Goal: Task Accomplishment & Management: Use online tool/utility

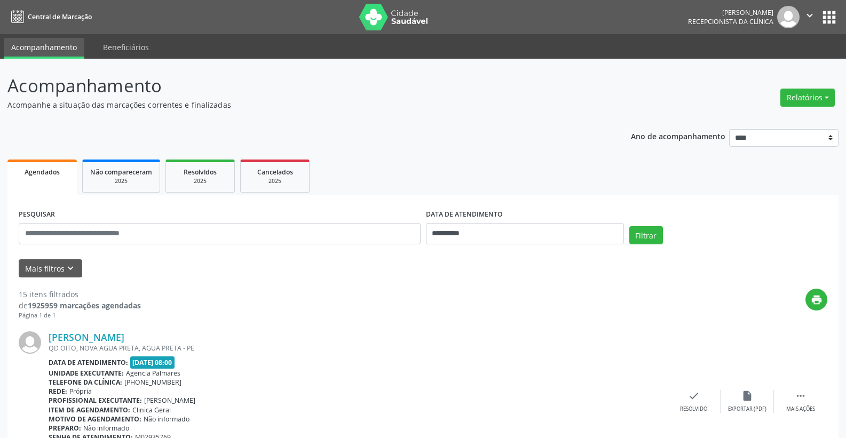
click at [817, 101] on button "Relatórios" at bounding box center [808, 98] width 54 height 18
click at [825, 94] on button "Relatórios" at bounding box center [808, 98] width 54 height 18
click at [828, 97] on button "Relatórios" at bounding box center [808, 98] width 54 height 18
click at [773, 122] on link "Agendamentos" at bounding box center [778, 120] width 115 height 15
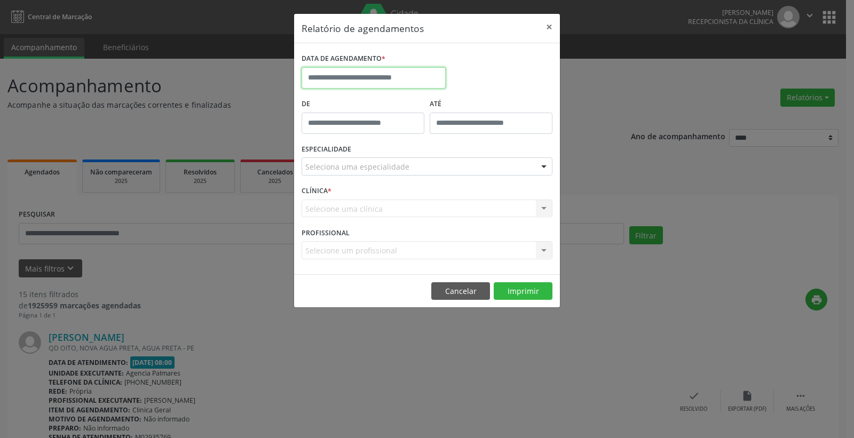
click at [368, 80] on body "**********" at bounding box center [427, 219] width 854 height 438
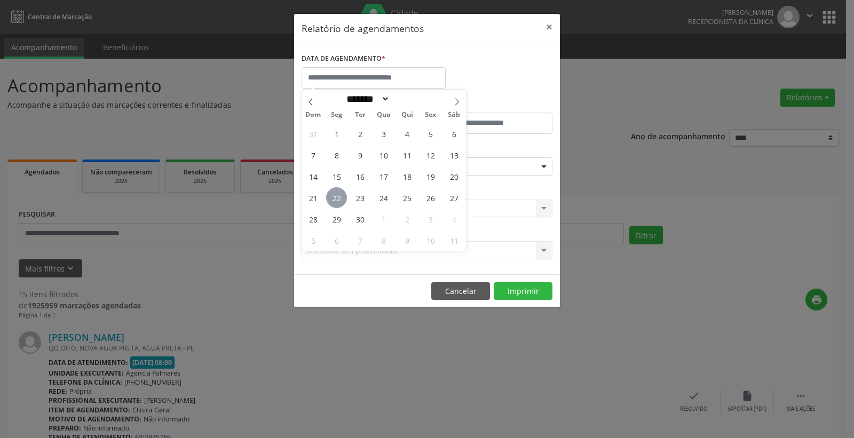
click at [335, 200] on span "22" at bounding box center [336, 197] width 21 height 21
type input "**********"
click at [336, 199] on span "22" at bounding box center [336, 197] width 21 height 21
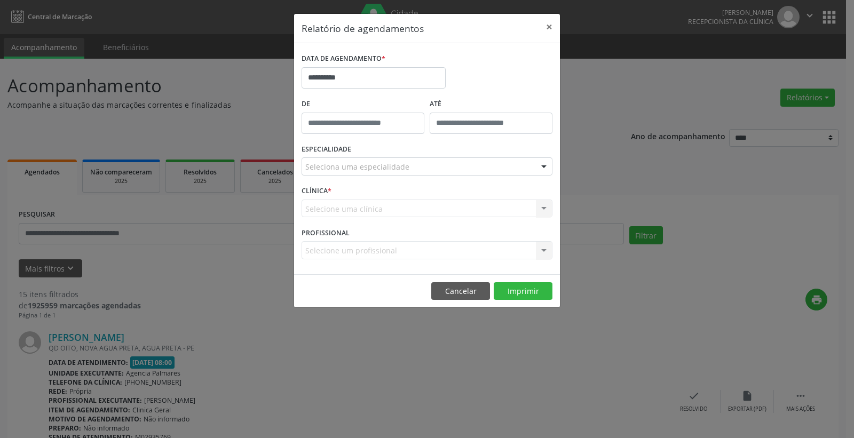
click at [450, 171] on div "Seleciona uma especialidade" at bounding box center [427, 167] width 251 height 18
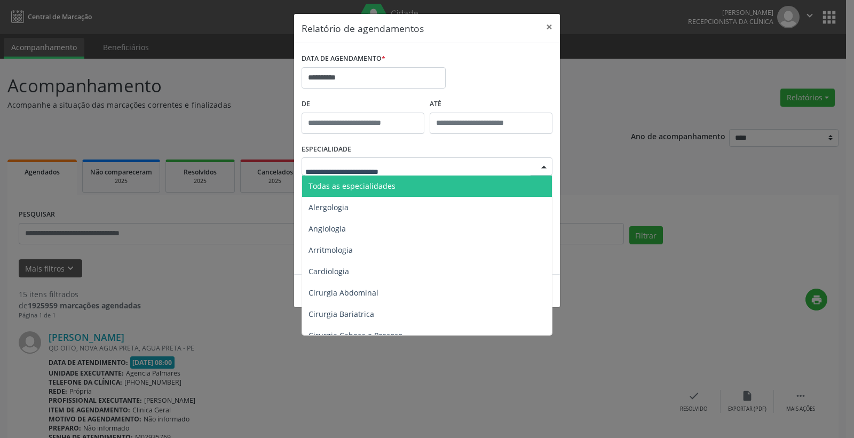
click at [381, 184] on span "Todas as especialidades" at bounding box center [352, 186] width 87 height 10
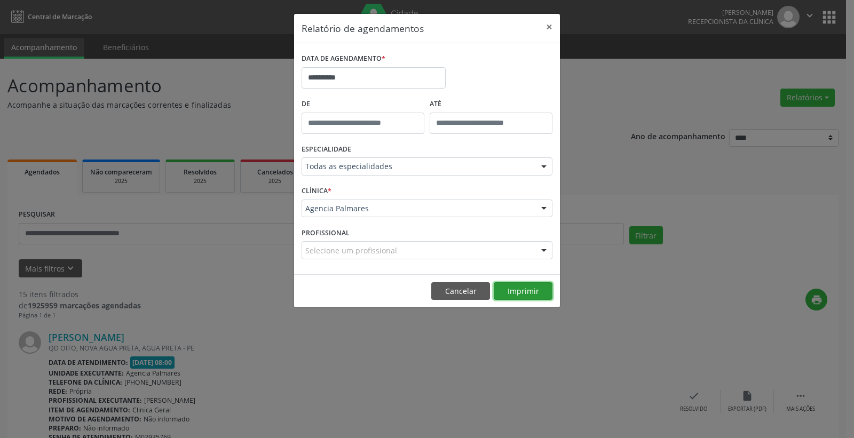
click at [519, 293] on button "Imprimir" at bounding box center [523, 291] width 59 height 18
